Goal: Find specific page/section: Find specific page/section

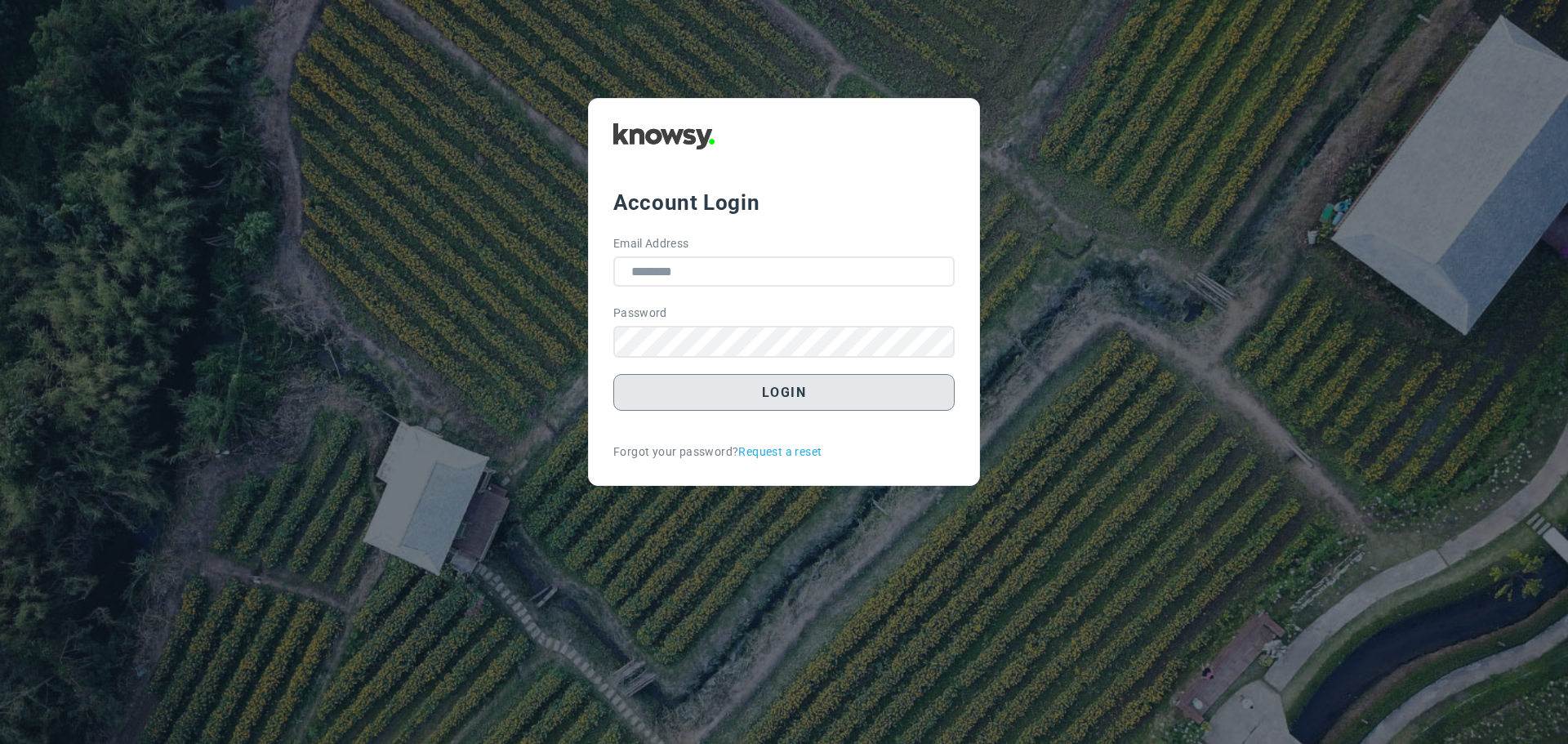
type input "**********"
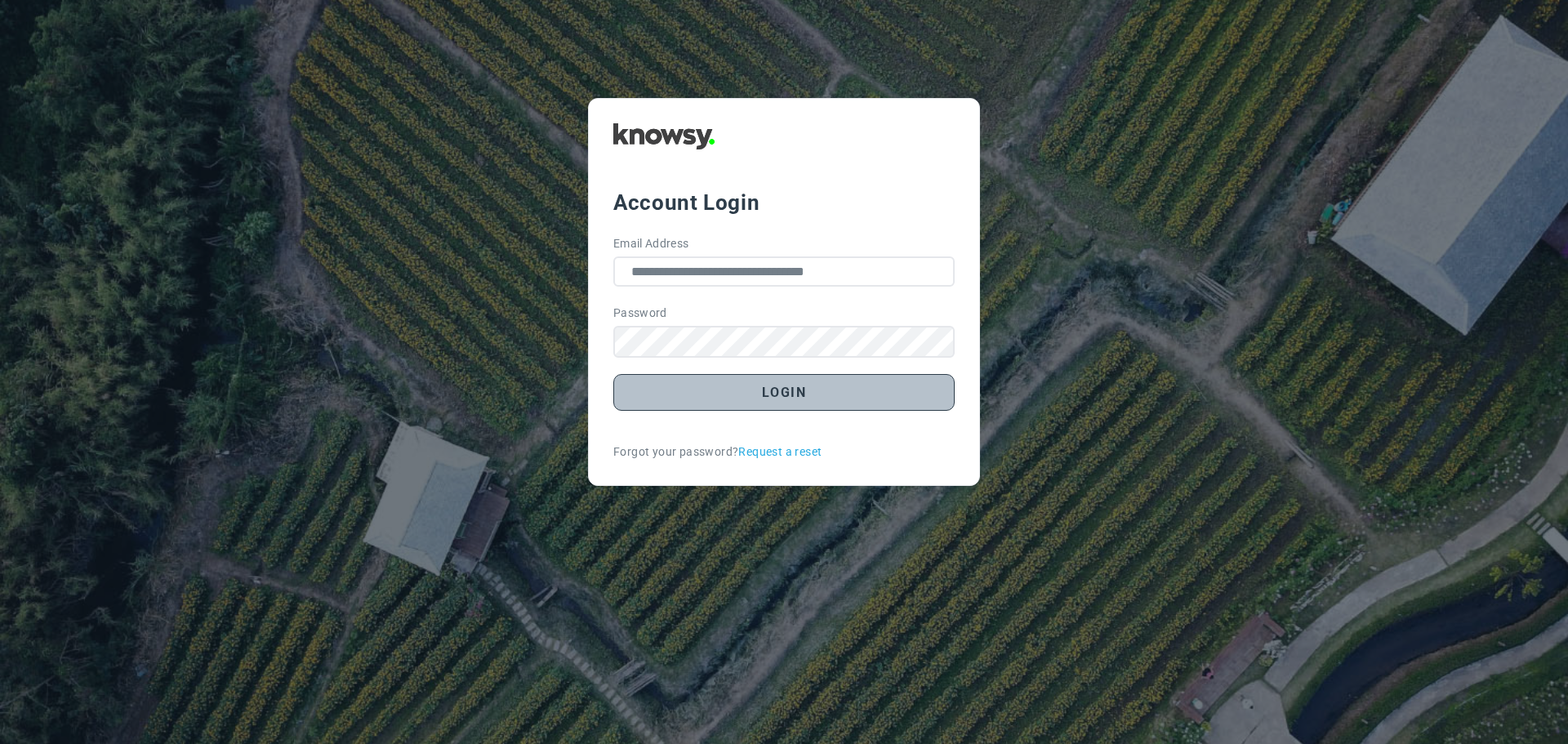
click at [756, 390] on button "Login" at bounding box center [784, 392] width 341 height 37
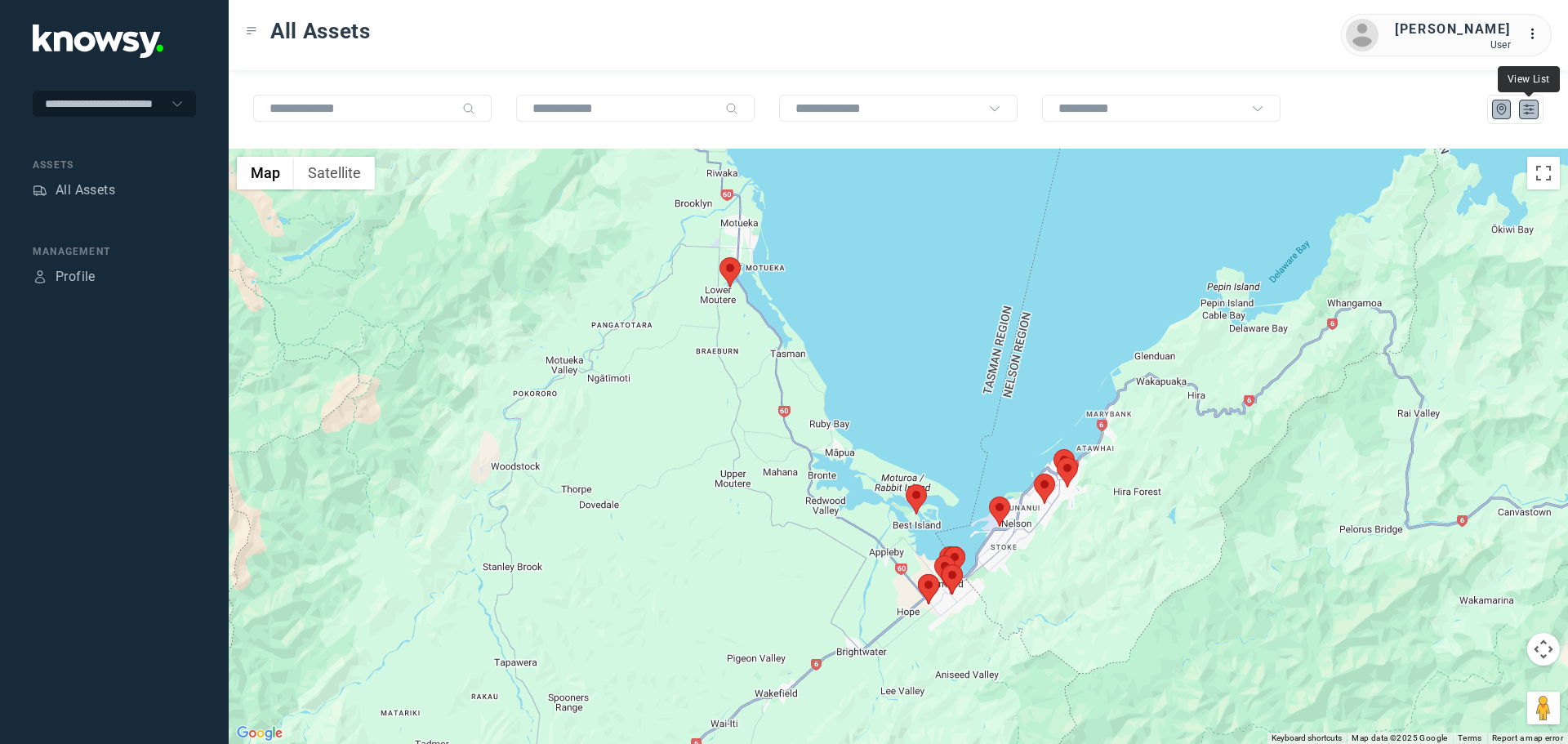
click at [1528, 112] on icon "List" at bounding box center [1529, 109] width 15 height 15
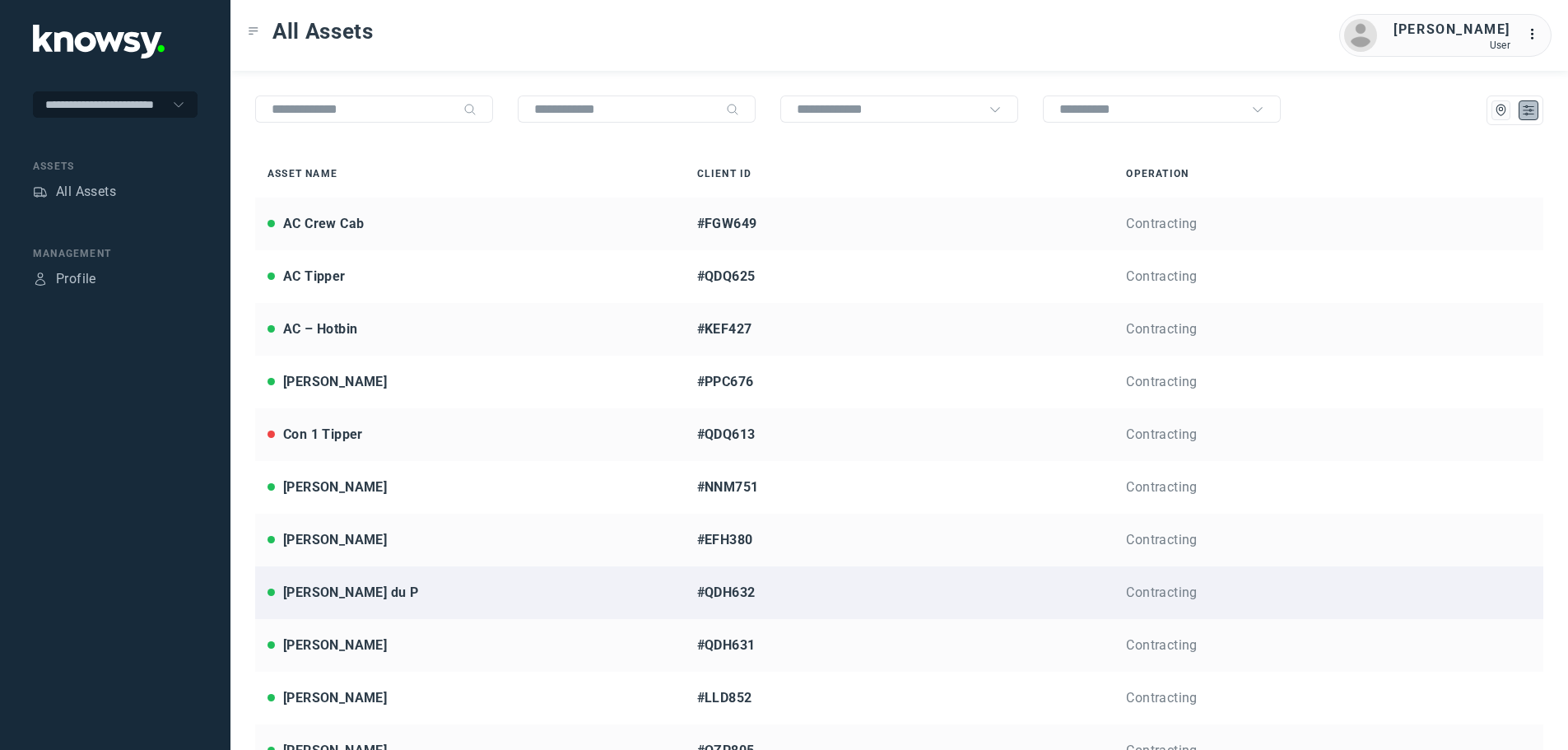
click at [320, 596] on div "[PERSON_NAME] du P" at bounding box center [351, 592] width 135 height 20
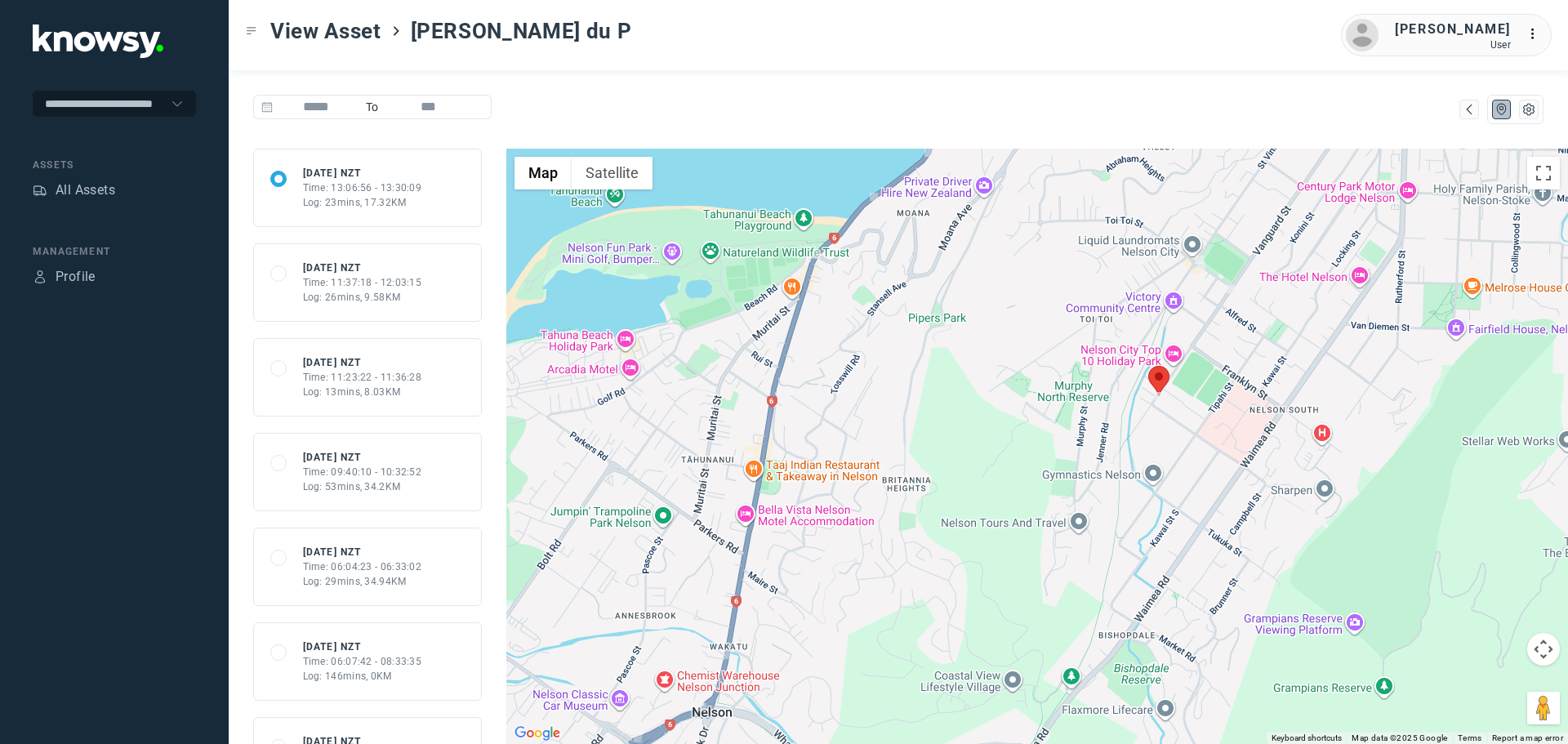
drag, startPoint x: 1174, startPoint y: 298, endPoint x: 1116, endPoint y: 387, distance: 106.2
click at [1116, 387] on div at bounding box center [1038, 446] width 1062 height 595
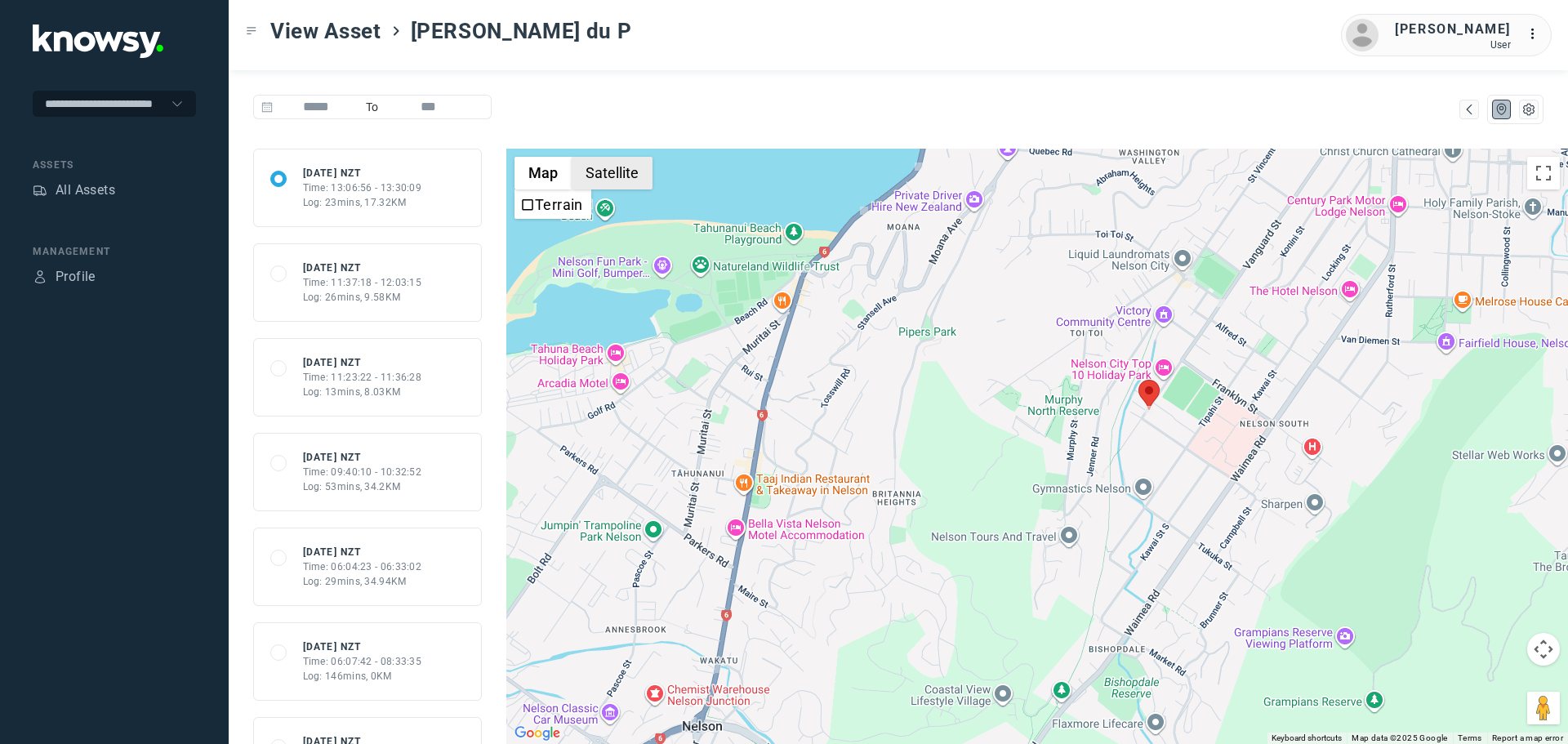
click at [619, 173] on button "Satellite" at bounding box center [612, 173] width 81 height 33
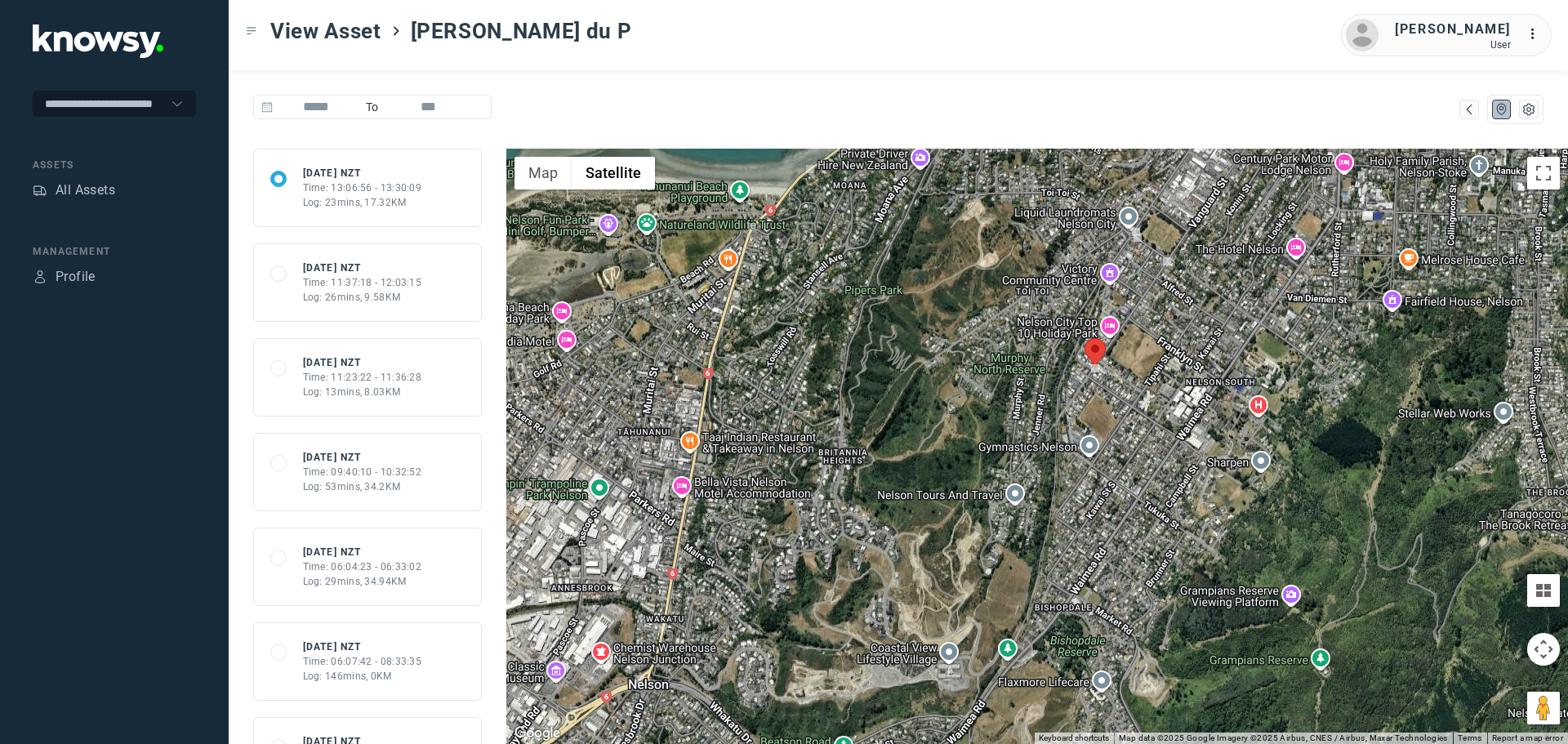
click at [380, 286] on div "Time: 11:37:18 - 12:03:15" at bounding box center [362, 282] width 119 height 15
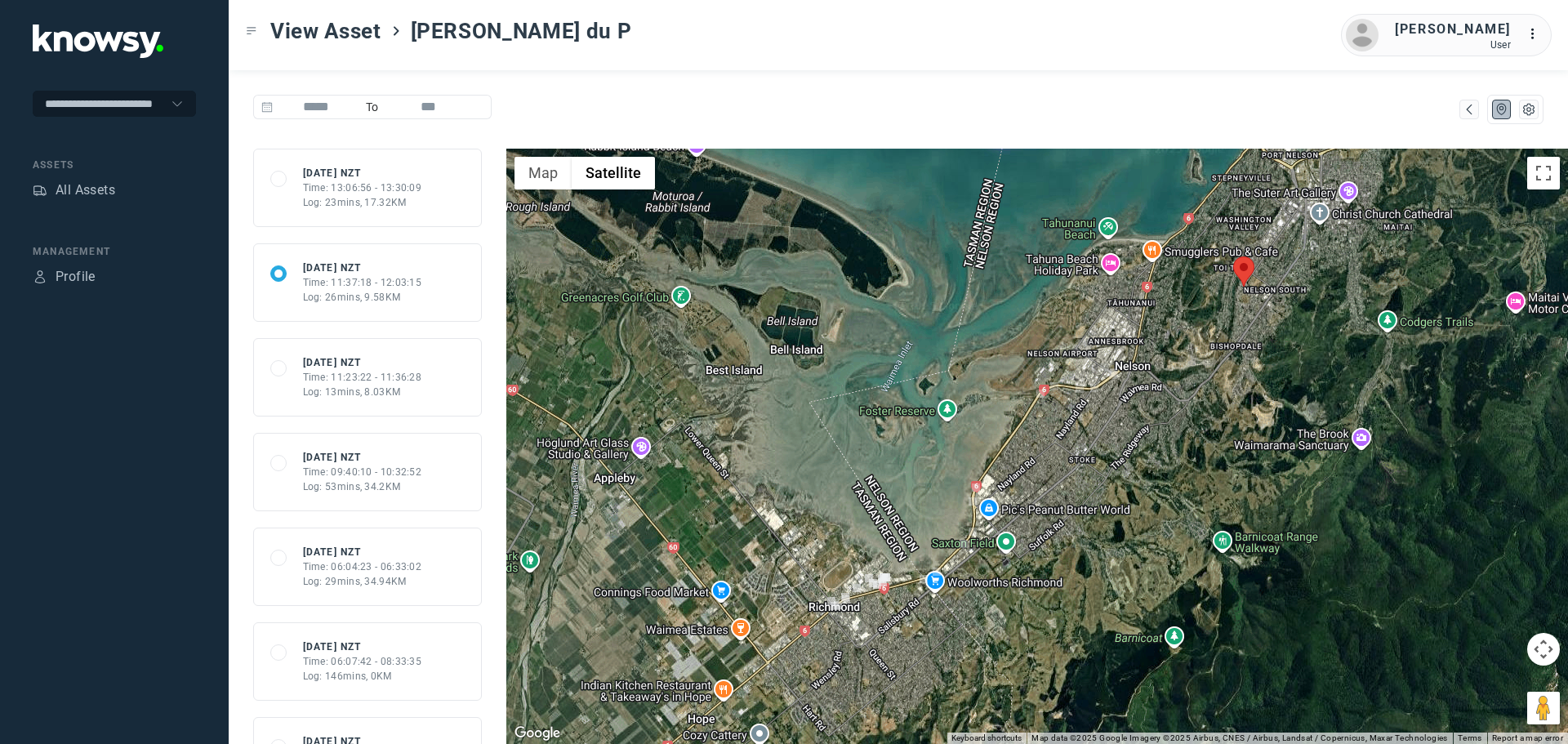
click at [372, 479] on div "Log: 53mins, 34.2KM" at bounding box center [362, 486] width 119 height 15
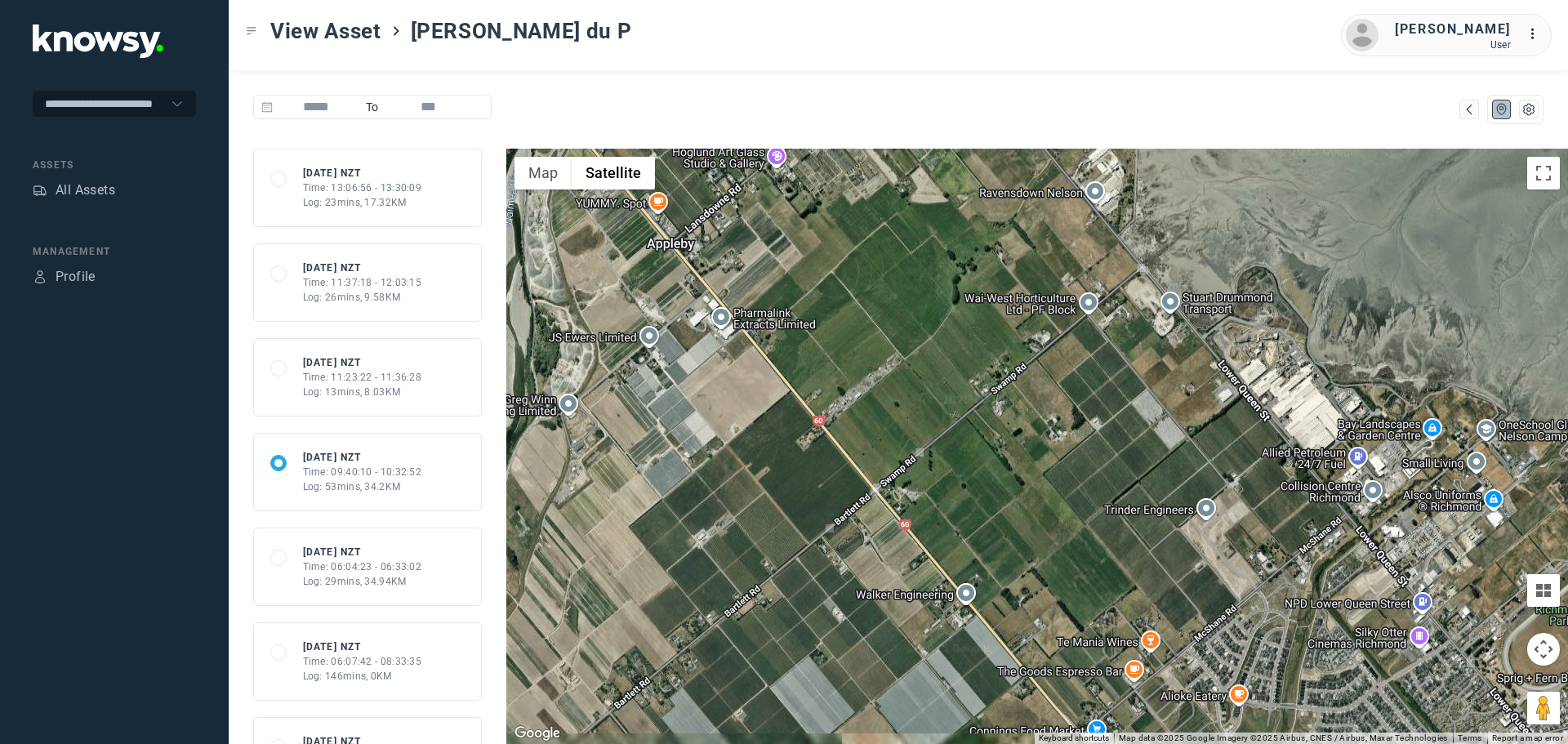
drag, startPoint x: 744, startPoint y: 618, endPoint x: 895, endPoint y: 370, distance: 290.4
click at [881, 383] on div at bounding box center [1038, 446] width 1062 height 595
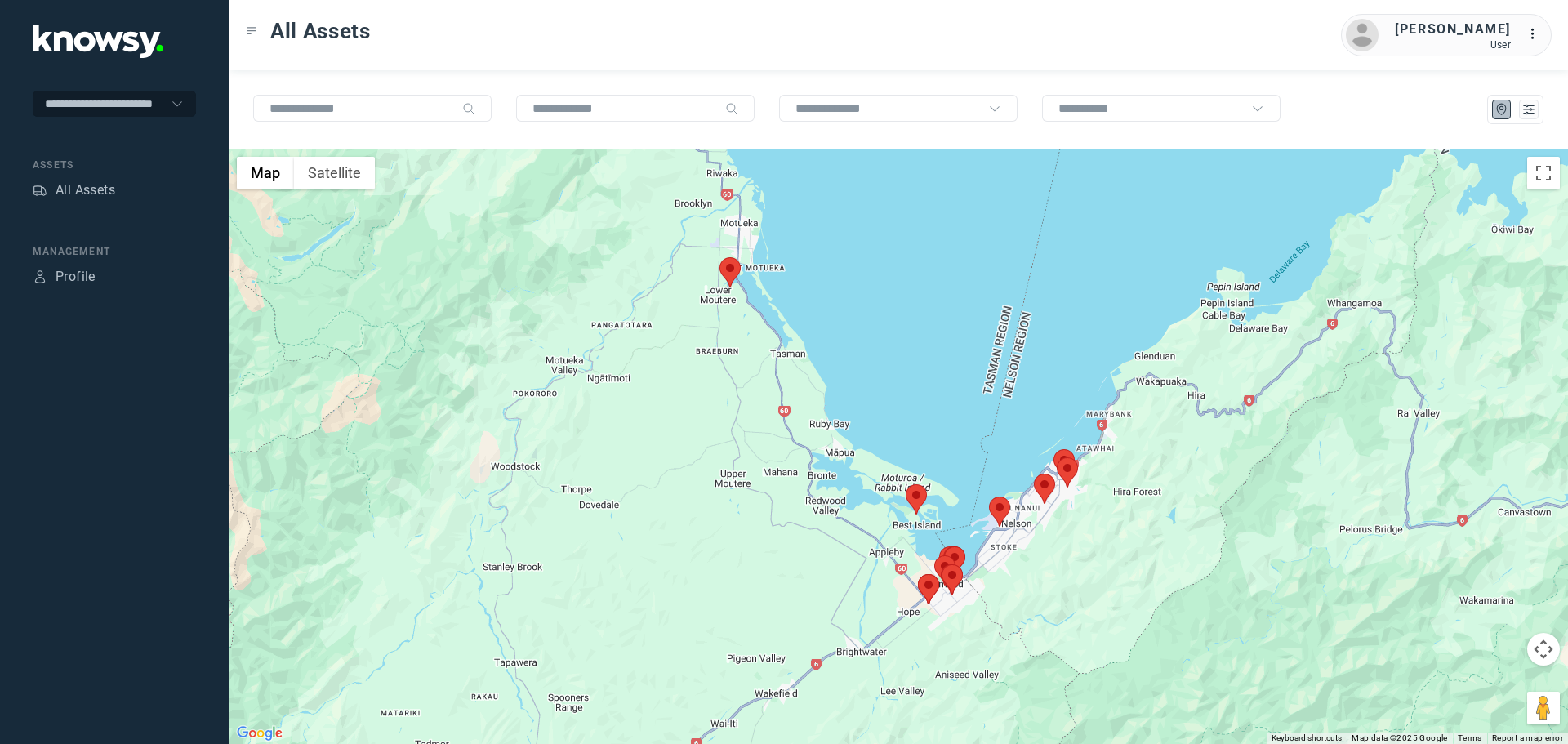
click at [720, 271] on img at bounding box center [730, 272] width 21 height 30
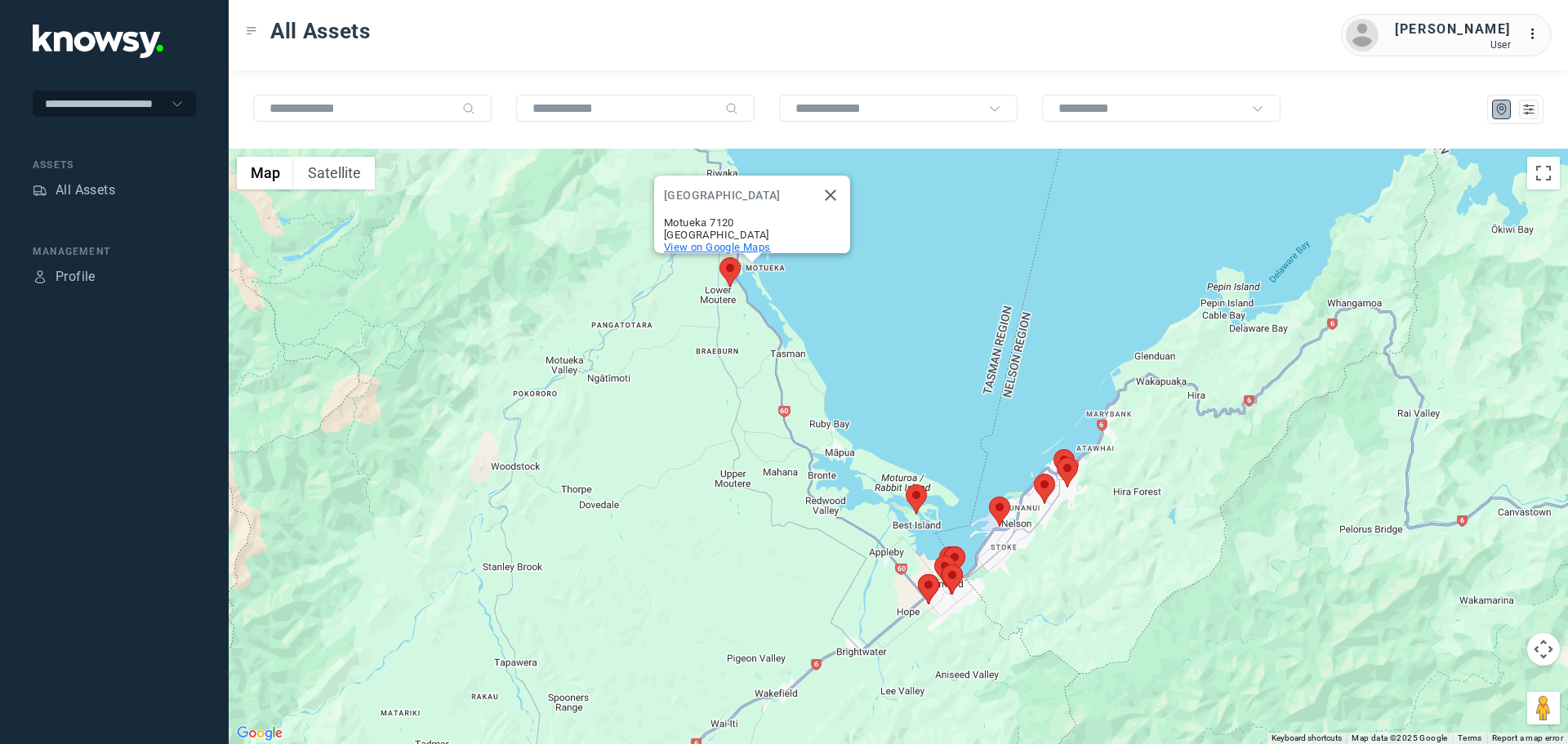
click at [725, 253] on span "View on Google Maps" at bounding box center [717, 247] width 107 height 12
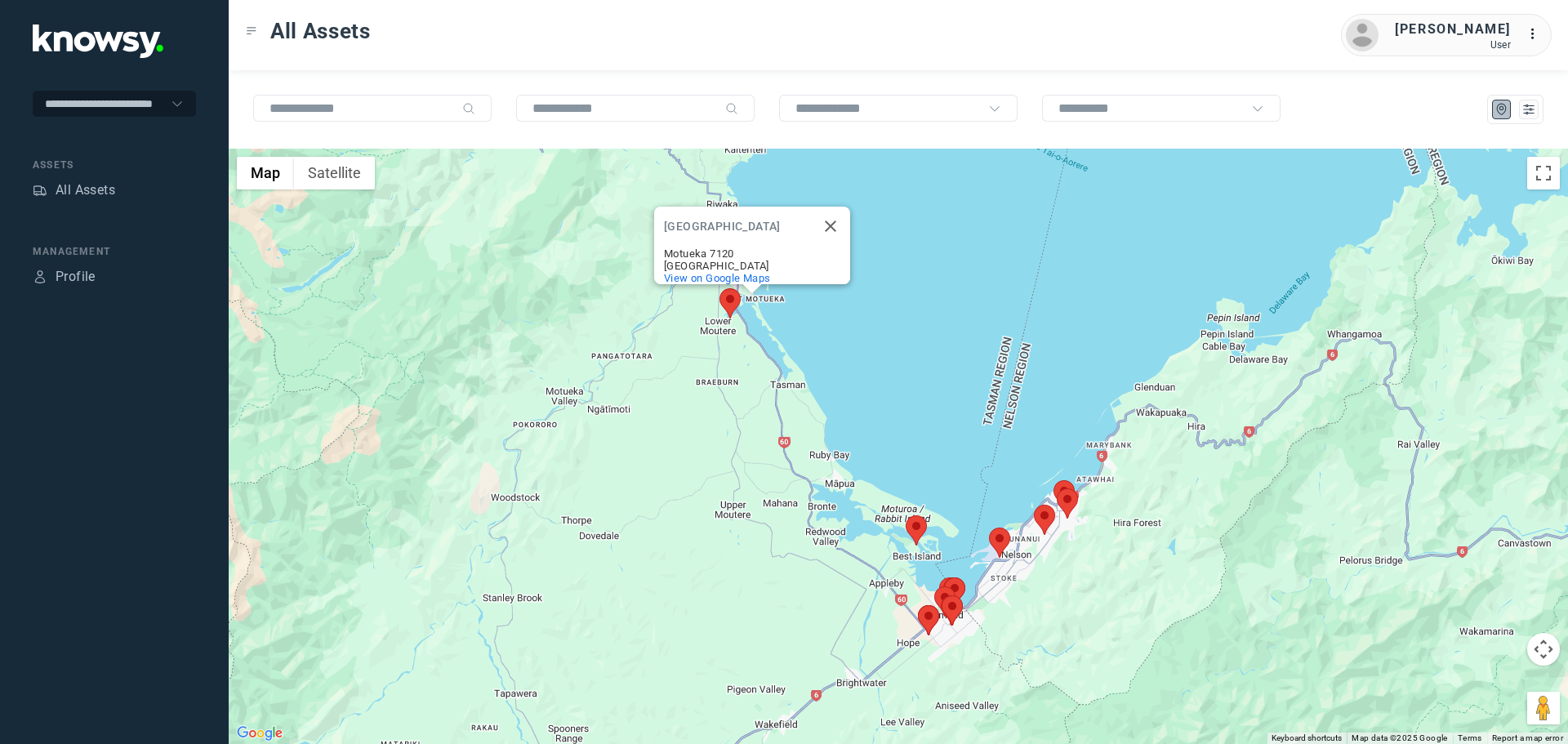
click at [719, 288] on area at bounding box center [719, 288] width 0 height 0
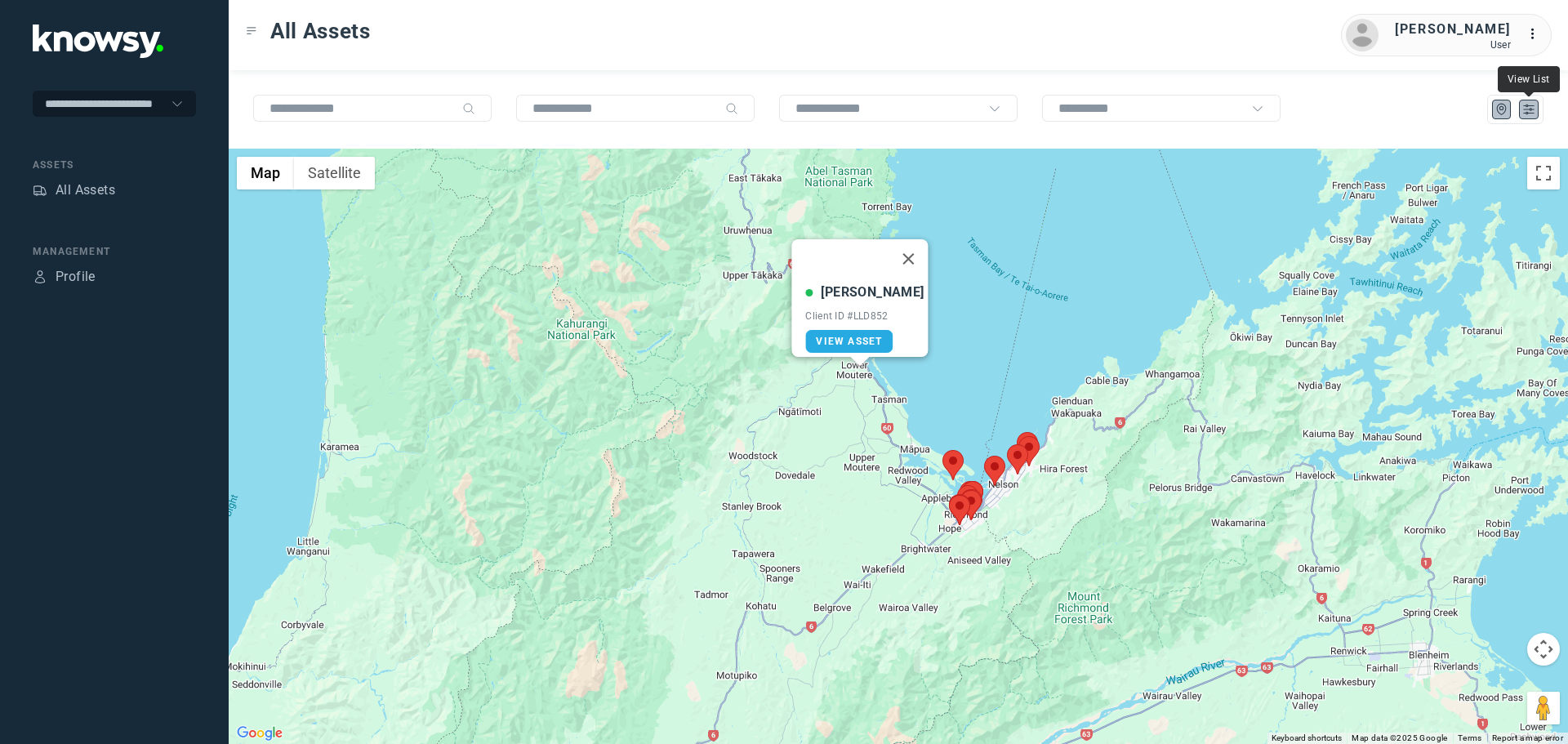
click at [1529, 107] on icon "List" at bounding box center [1529, 109] width 15 height 15
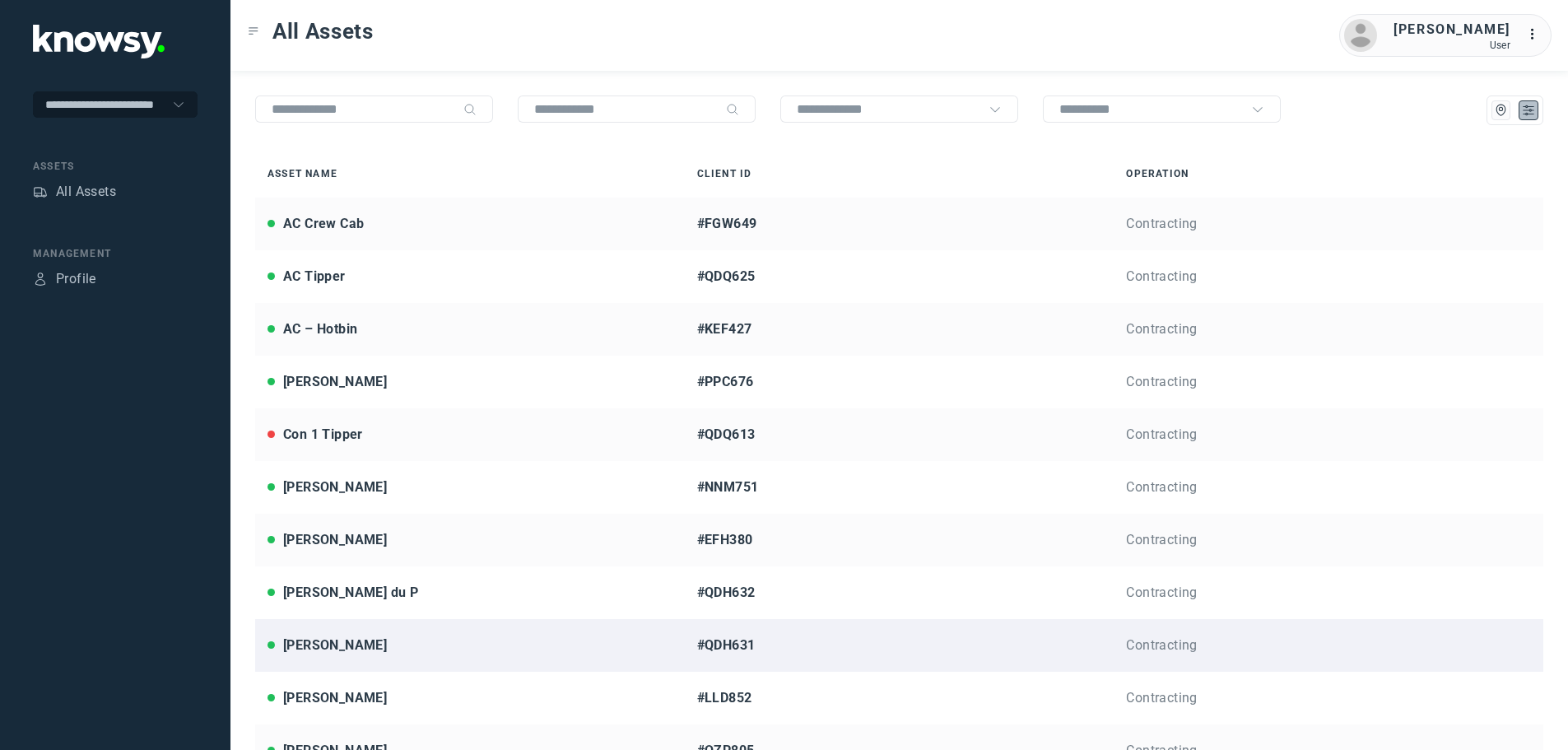
click at [319, 640] on div "[PERSON_NAME]" at bounding box center [335, 645] width 104 height 20
